Goal: Task Accomplishment & Management: Manage account settings

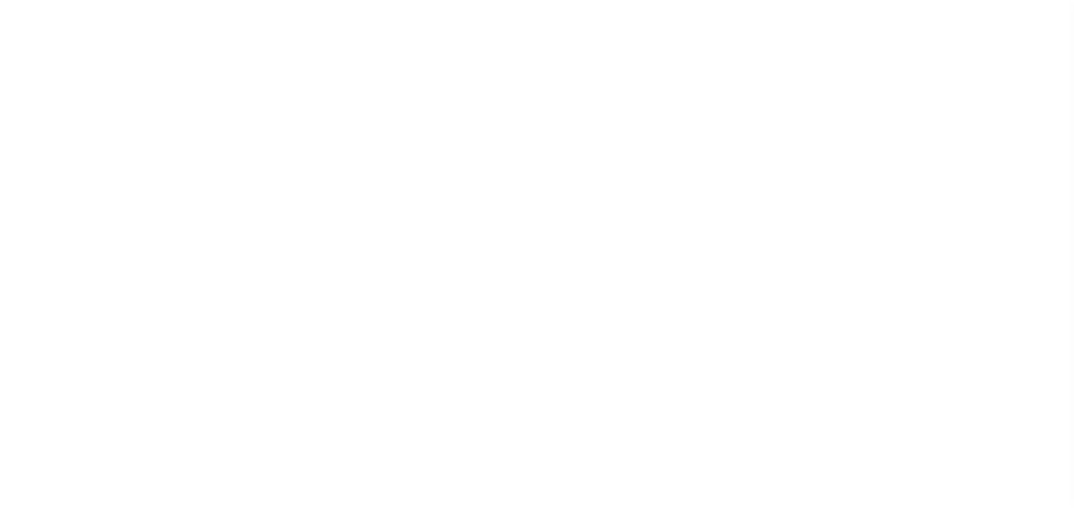
type input "[PERSON_NAME]-T0006"
type input "[PERSON_NAME]"
select select
type input "[STREET_ADDRESS]"
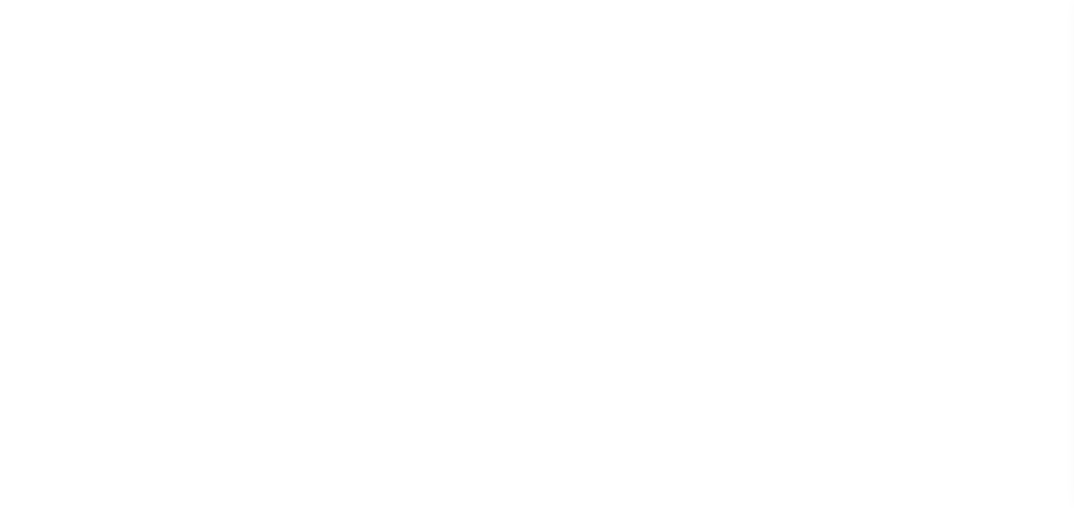
type input "INDEPENDENCE LA 70443-2708"
type input "[DATE]"
select select "10"
select select "Escrow"
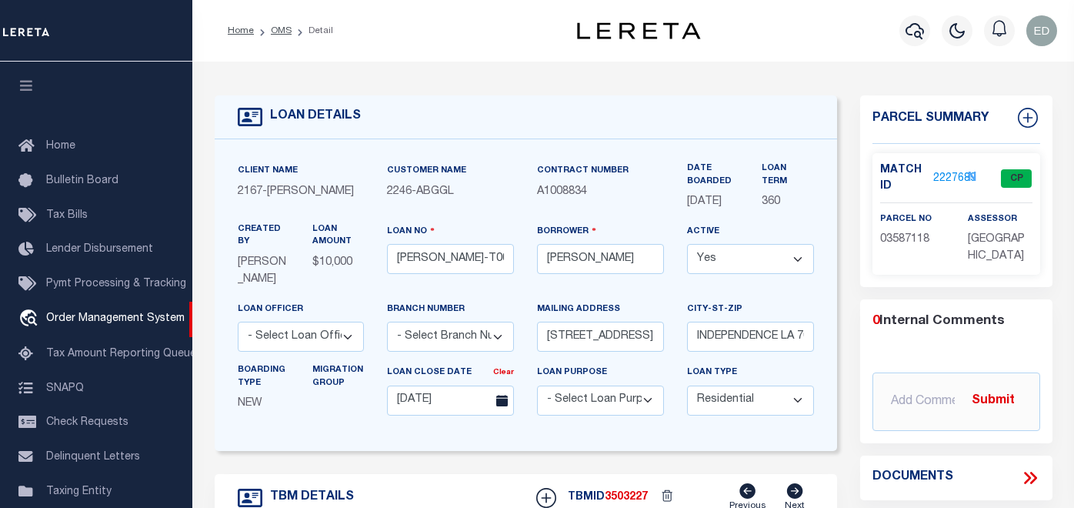
type input "[STREET_ADDRESS]"
select select
type input "INDEPENDENCE LA 70443-2708"
type input "LA"
click at [28, 90] on icon "button" at bounding box center [27, 85] width 18 height 14
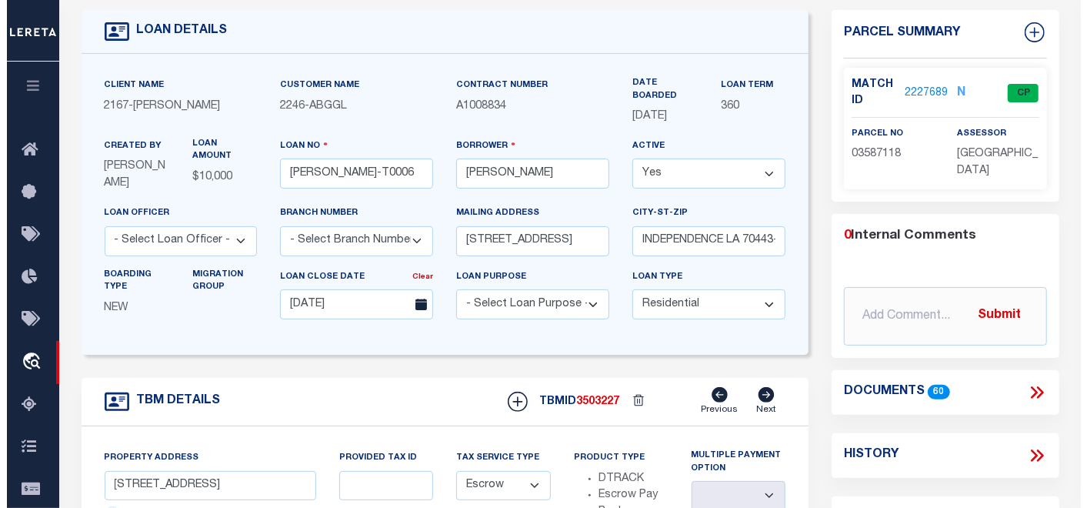
scroll to position [171, 0]
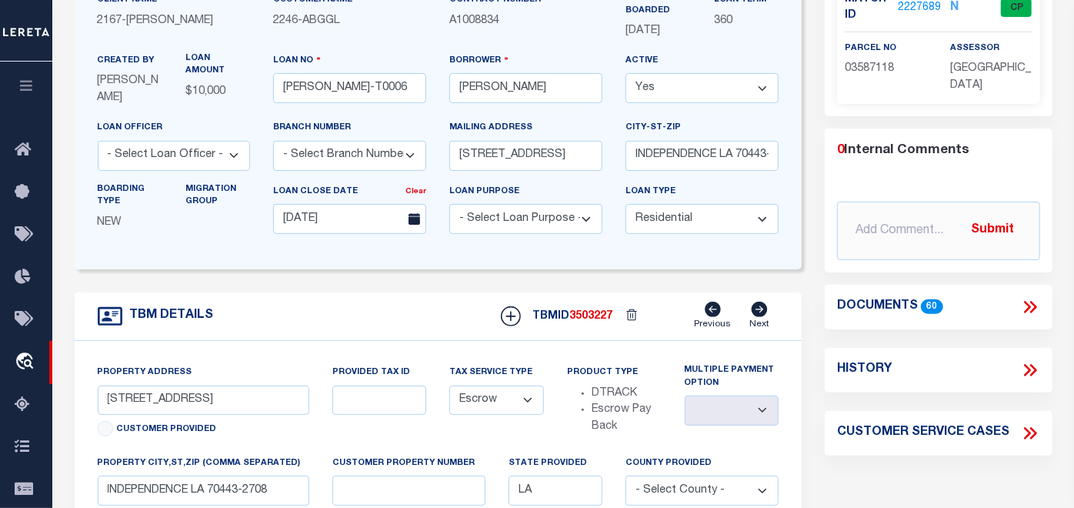
click at [1027, 305] on icon at bounding box center [1030, 307] width 20 height 20
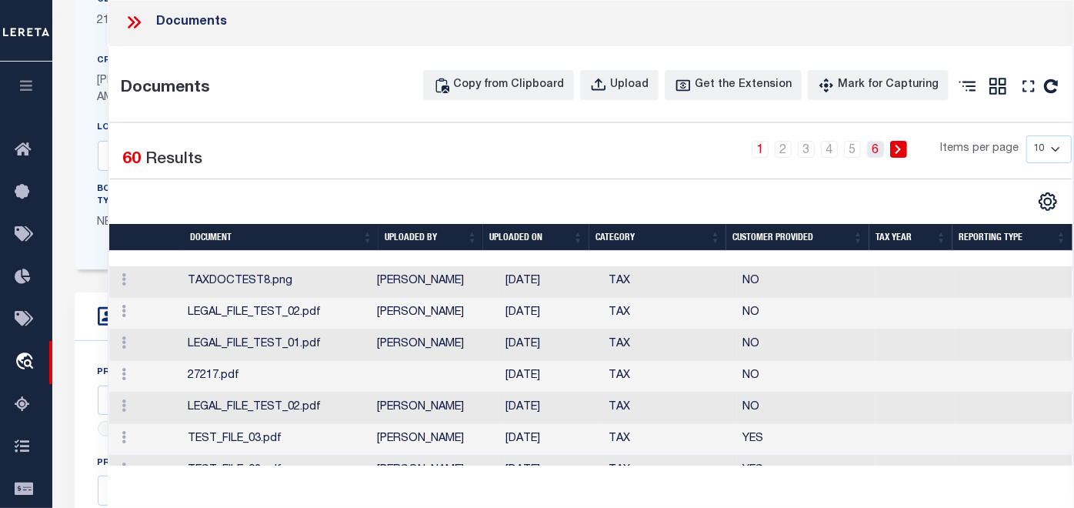
click at [867, 147] on link "6" at bounding box center [875, 149] width 17 height 17
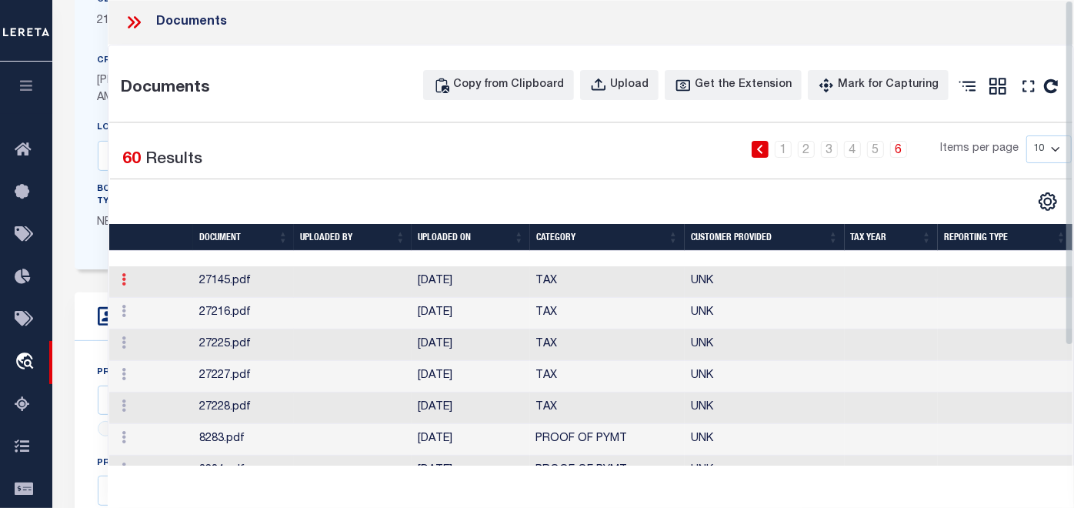
click at [122, 285] on icon at bounding box center [124, 279] width 5 height 12
click at [163, 317] on link "Edit Note" at bounding box center [158, 303] width 85 height 25
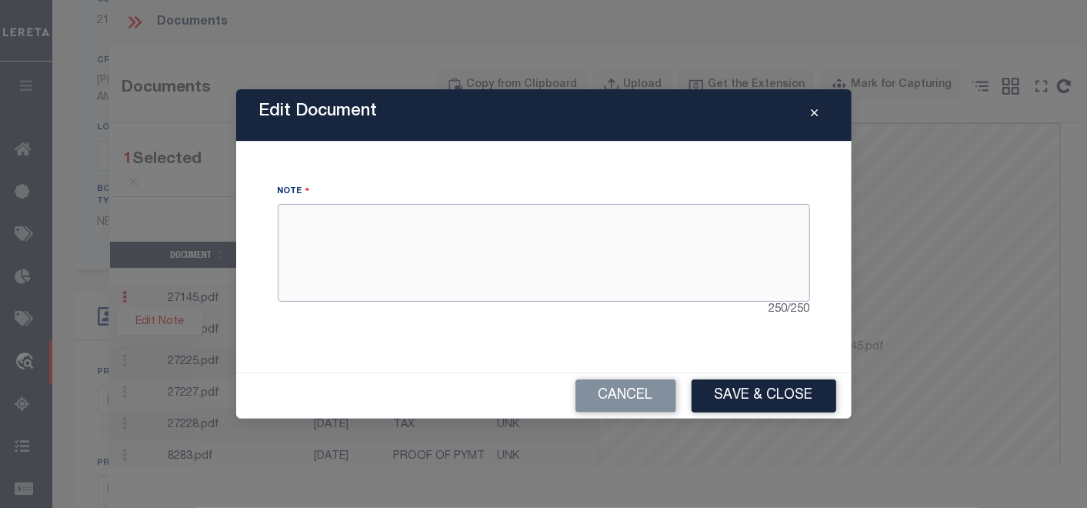
click at [340, 236] on textarea at bounding box center [544, 252] width 532 height 97
type textarea "asd"
click at [734, 388] on button "Save & Close" at bounding box center [763, 395] width 145 height 33
click at [749, 393] on button "Save & Close" at bounding box center [763, 395] width 145 height 33
